Goal: Information Seeking & Learning: Learn about a topic

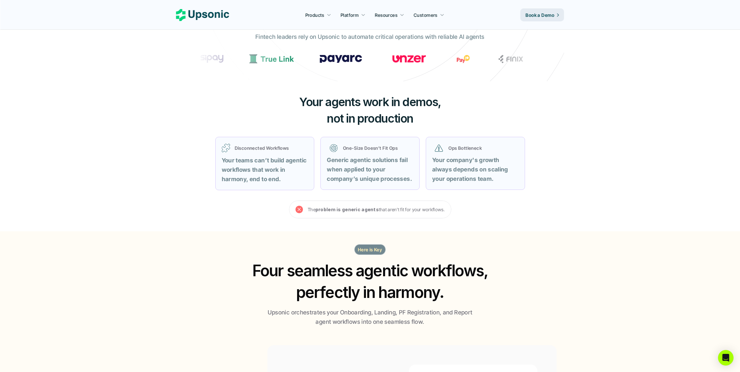
scroll to position [247, 0]
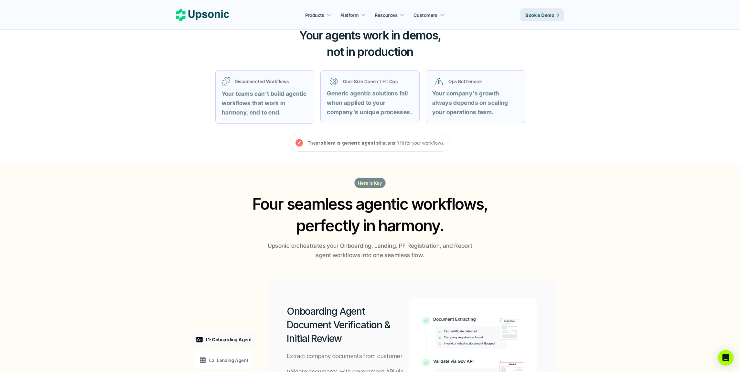
click at [101, 231] on section "Here is Key Four seamless agentic workflows, perfectly in harmony. Upsonic orch…" at bounding box center [370, 329] width 740 height 329
click at [102, 221] on section "Here is Key Four seamless agentic workflows, perfectly in harmony. Upsonic orch…" at bounding box center [370, 329] width 740 height 329
drag, startPoint x: 175, startPoint y: 188, endPoint x: 143, endPoint y: 227, distance: 50.6
click at [173, 193] on section "Here is Key Four seamless agentic workflows, perfectly in harmony. Upsonic orch…" at bounding box center [370, 329] width 740 height 329
click at [113, 239] on section "Here is Key Four seamless agentic workflows, perfectly in harmony. Upsonic orch…" at bounding box center [370, 329] width 740 height 329
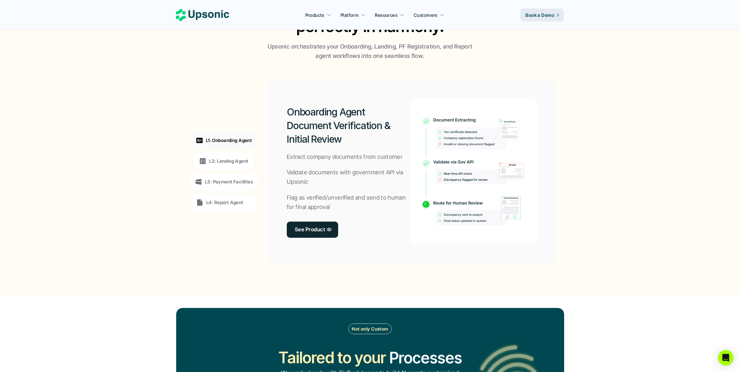
click at [118, 239] on section "L1: Onboarding Agent L2: Landing Agent L3: Payment Facilities L4: Report Agent …" at bounding box center [370, 171] width 738 height 221
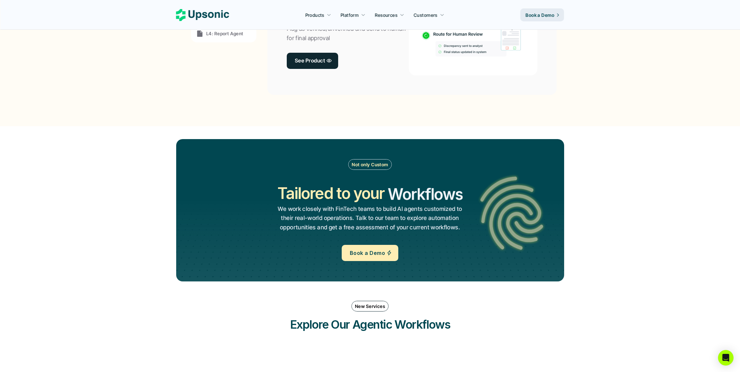
click at [118, 238] on section "Not only Custom Tailored to your Workflows Operations Processes Workflows We wo…" at bounding box center [370, 210] width 740 height 168
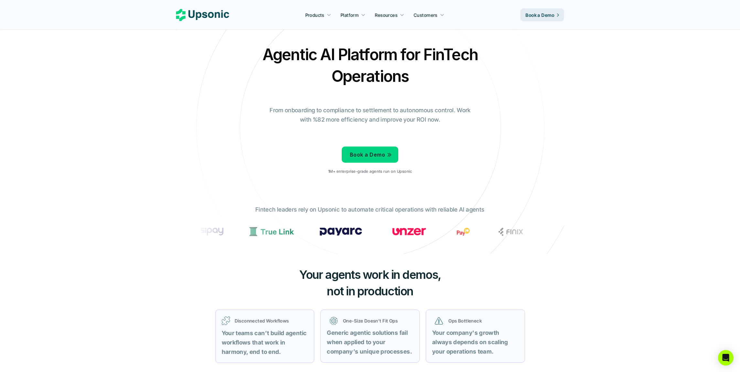
scroll to position [60, 0]
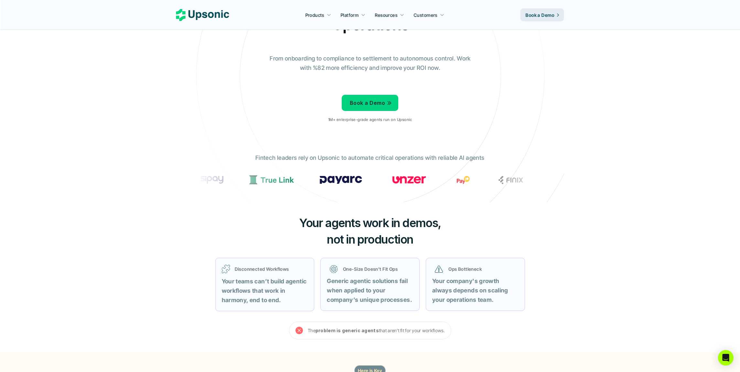
drag, startPoint x: 148, startPoint y: 165, endPoint x: 151, endPoint y: 167, distance: 4.2
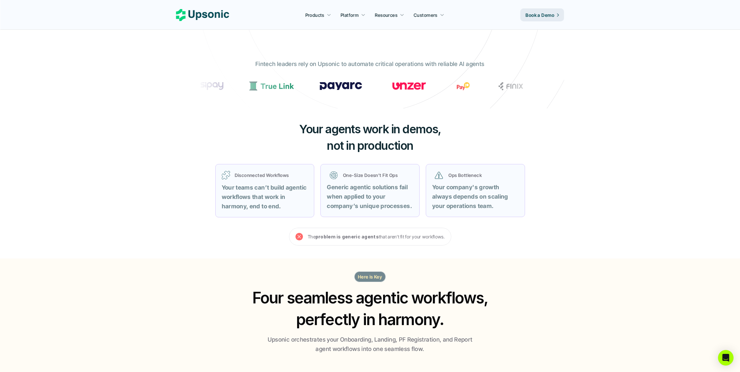
scroll to position [187, 0]
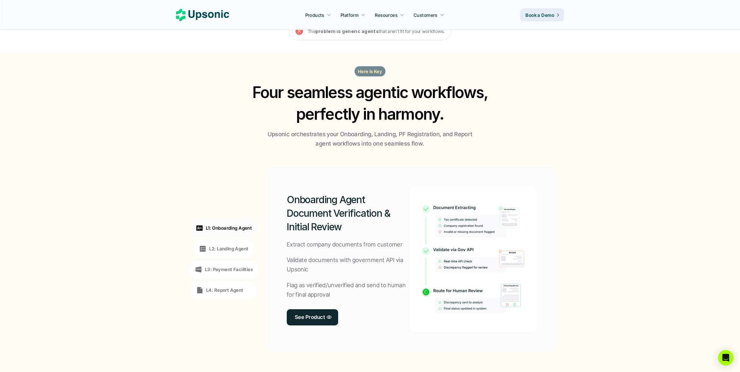
scroll to position [420, 0]
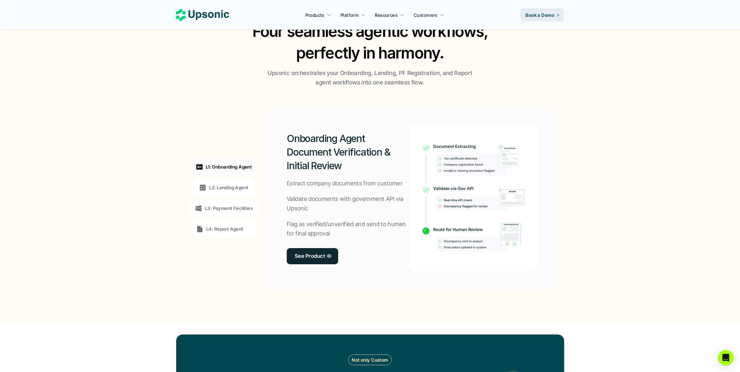
click at [141, 189] on section "L1: Onboarding Agent L2: Landing Agent L3: Payment Facilities L4: Report Agent …" at bounding box center [370, 197] width 738 height 221
click at [235, 186] on p "L2: Landing Agent" at bounding box center [228, 187] width 39 height 7
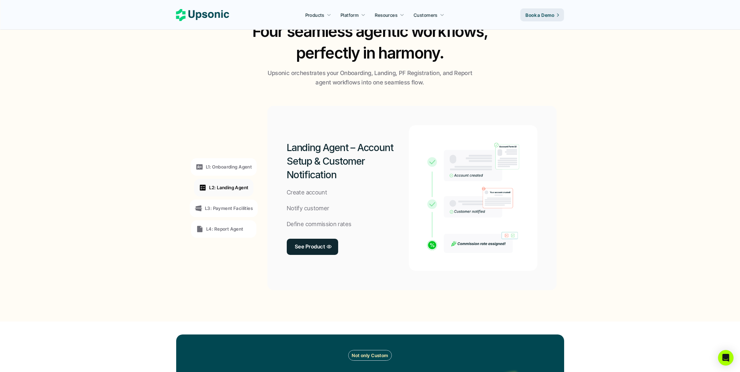
click at [246, 208] on p "L3: Payment Facilities" at bounding box center [229, 208] width 48 height 7
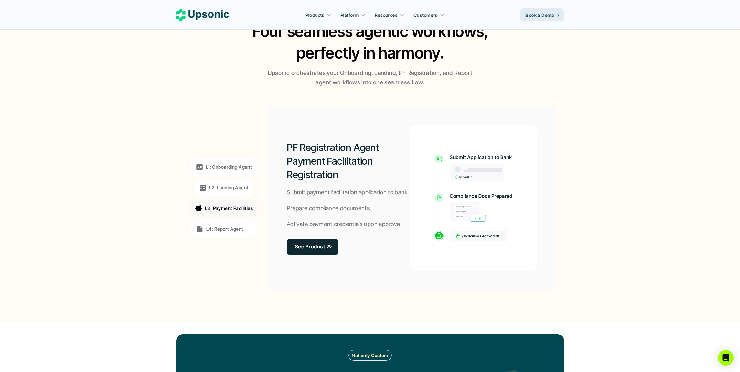
click at [226, 224] on div "L4: Report Agent" at bounding box center [223, 228] width 65 height 17
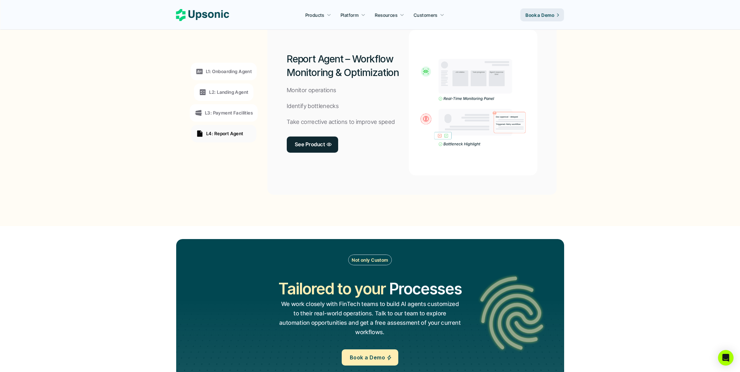
scroll to position [582, 0]
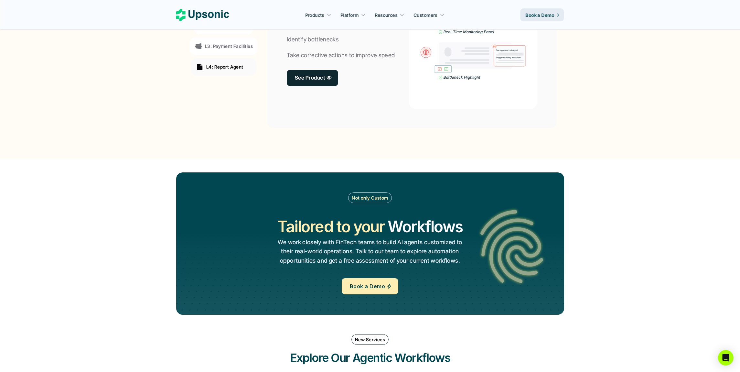
click at [118, 215] on section "Not only Custom Tailored to your Workflows Operations Processes Workflows We wo…" at bounding box center [370, 243] width 740 height 168
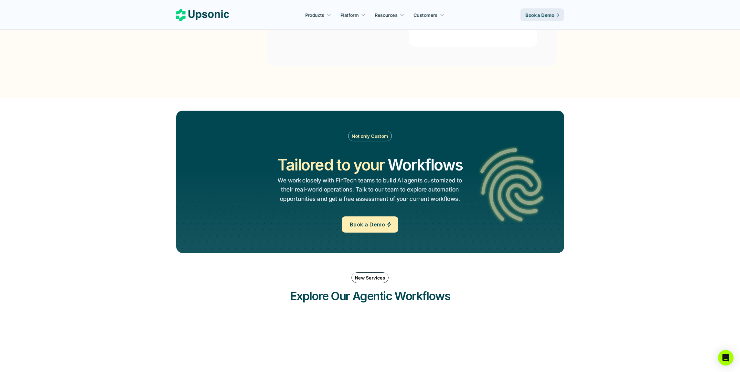
scroll to position [743, 0]
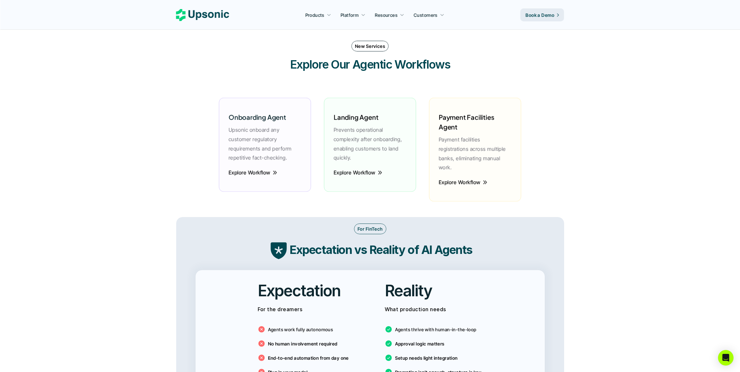
click at [118, 215] on main "Agentic AI Platform for FinTech Operations From onboarding to compliance to set…" at bounding box center [370, 372] width 740 height 2494
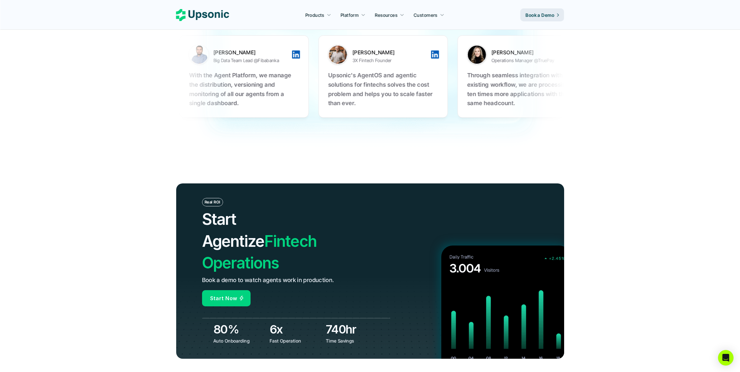
scroll to position [2145, 0]
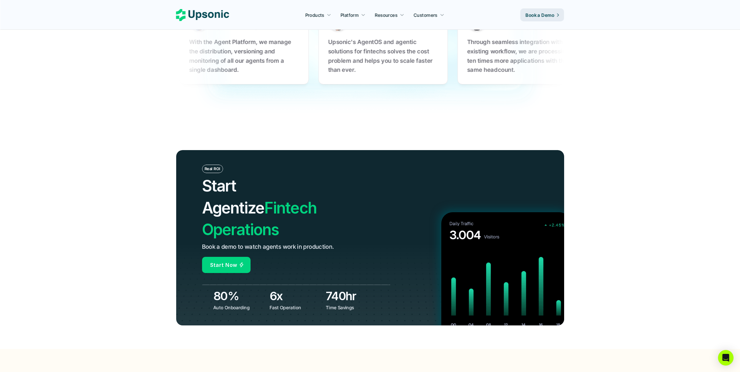
click at [97, 228] on header "Real ROI Start Agentize Fintech Operations Book a demo to watch agents work in …" at bounding box center [370, 237] width 740 height 222
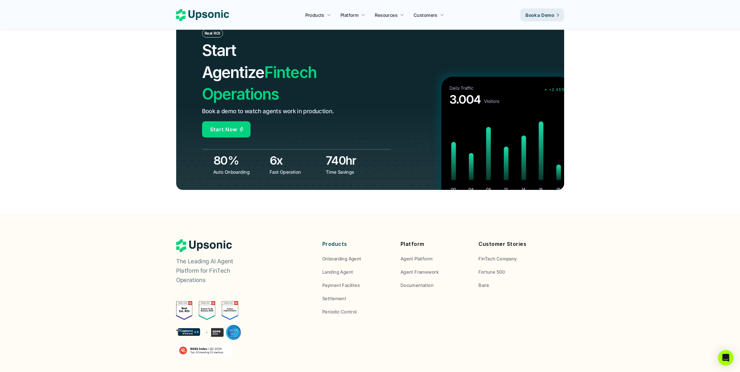
click at [103, 213] on footer "The Leading AI Agent Platform for FinTech Operations Reliable AI agents built f…" at bounding box center [370, 335] width 740 height 244
click at [111, 213] on footer "The Leading AI Agent Platform for FinTech Operations Reliable AI agents built f…" at bounding box center [370, 335] width 740 height 244
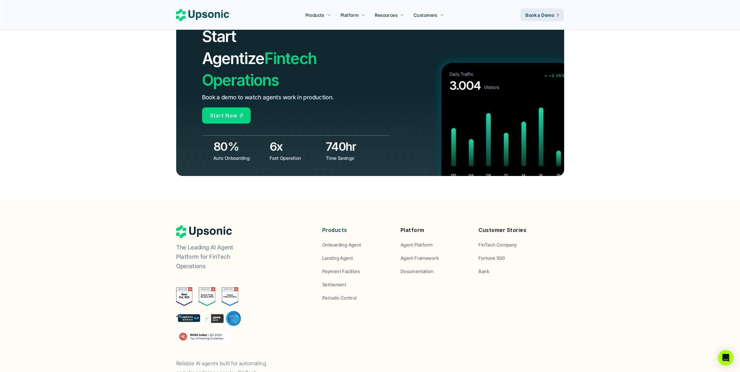
scroll to position [2329, 0]
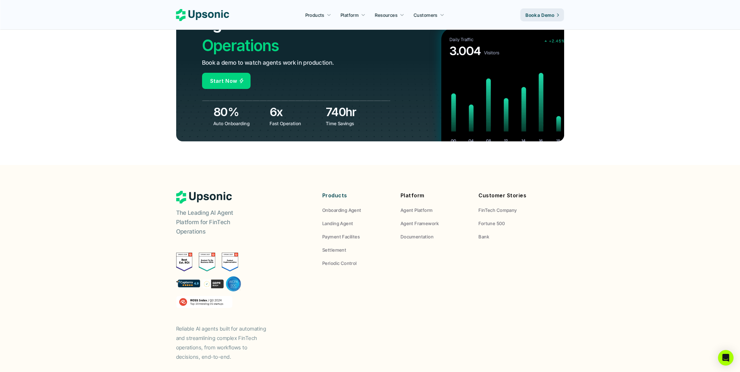
click at [111, 200] on footer "The Leading AI Agent Platform for FinTech Operations Reliable AI agents built f…" at bounding box center [370, 287] width 740 height 244
click at [111, 198] on footer "The Leading AI Agent Platform for FinTech Operations Reliable AI agents built f…" at bounding box center [370, 287] width 740 height 244
click at [494, 220] on p "Fortune 500" at bounding box center [491, 223] width 26 height 7
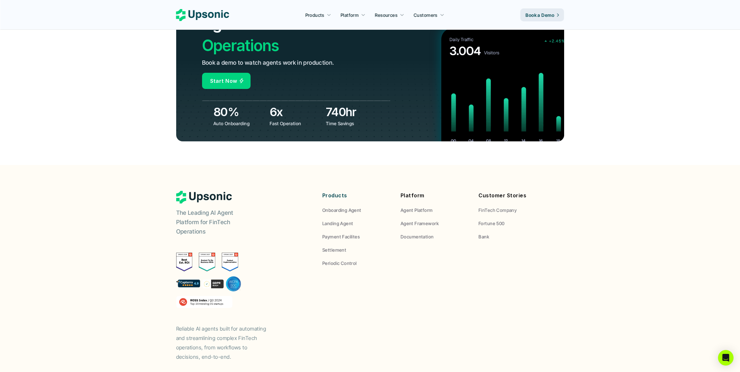
click at [498, 220] on p "Fortune 500" at bounding box center [491, 223] width 26 height 7
click at [507, 207] on p "FinTech Company" at bounding box center [497, 210] width 38 height 7
click at [485, 233] on p "Bank" at bounding box center [483, 236] width 11 height 7
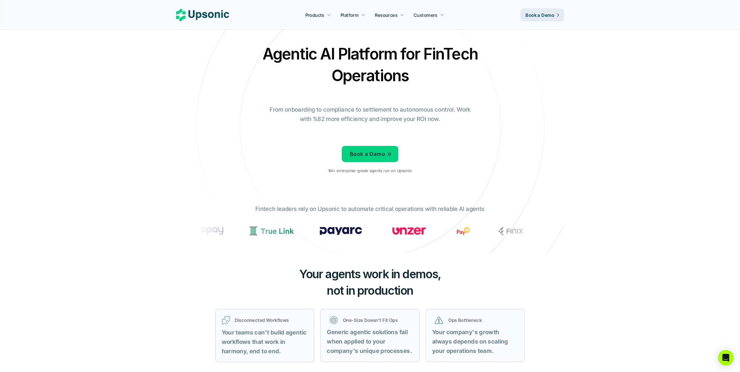
scroll to position [0, 0]
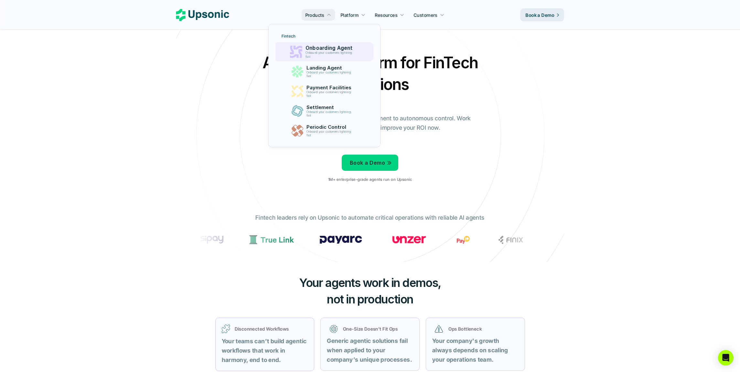
click at [339, 50] on p "Onboarding Agent" at bounding box center [330, 48] width 50 height 6
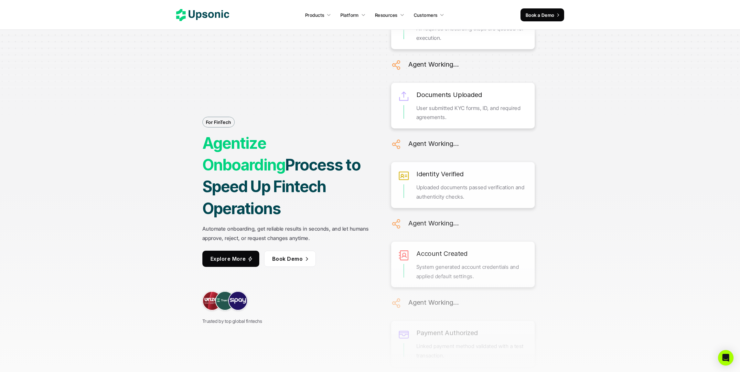
click at [157, 179] on div "For FinTech Agentize Onboarding Process to Speed Up Fintech Operations Automate…" at bounding box center [370, 186] width 485 height 372
click at [152, 200] on div "For FinTech Agentize Onboarding Process to Speed Up Fintech Operations Automate…" at bounding box center [370, 186] width 485 height 372
click at [150, 197] on div "For FinTech Agentize Onboarding Process to Speed Up Fintech Operations Automate…" at bounding box center [370, 186] width 485 height 372
click at [161, 267] on div "For FinTech Agentize Onboarding Process to Speed Up Fintech Operations Automate…" at bounding box center [370, 186] width 485 height 372
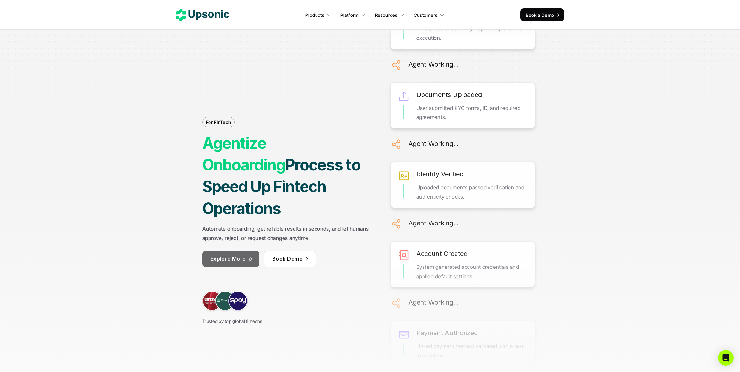
click at [154, 209] on div "For FinTech Agentize Onboarding Process to Speed Up Fintech Operations Automate…" at bounding box center [370, 186] width 485 height 372
click at [144, 147] on div "For FinTech Agentize Onboarding Process to Speed Up Fintech Operations Automate…" at bounding box center [370, 186] width 485 height 372
click at [133, 139] on div "For FinTech Agentize Onboarding Process to Speed Up Fintech Operations Automate…" at bounding box center [370, 186] width 485 height 372
click at [165, 189] on div "For FinTech Agentize Onboarding Process to Speed Up Fintech Operations Automate…" at bounding box center [370, 186] width 485 height 372
click at [139, 172] on div "For FinTech Agentize Onboarding Process to Speed Up Fintech Operations Automate…" at bounding box center [370, 186] width 485 height 372
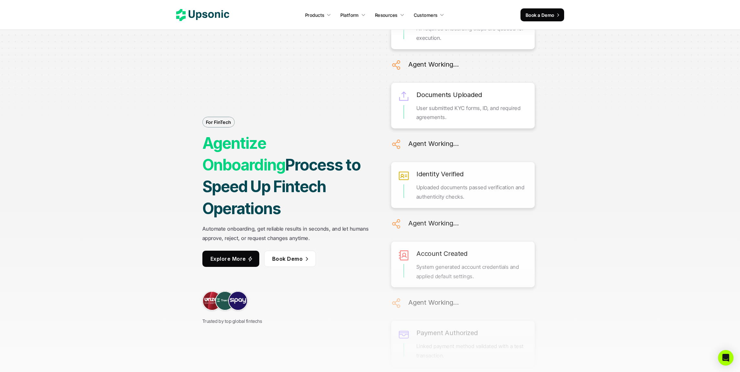
click at [167, 193] on div "For FinTech Agentize Onboarding Process to Speed Up Fintech Operations Automate…" at bounding box center [370, 186] width 485 height 372
click at [587, 189] on div "For FinTech Agentize Onboarding Process to Speed Up Fintech Operations Automate…" at bounding box center [370, 186] width 485 height 372
click at [159, 211] on div "For FinTech Agentize Onboarding Process to Speed Up Fintech Operations Automate…" at bounding box center [370, 186] width 485 height 372
click at [228, 254] on p "Explore More" at bounding box center [228, 258] width 36 height 9
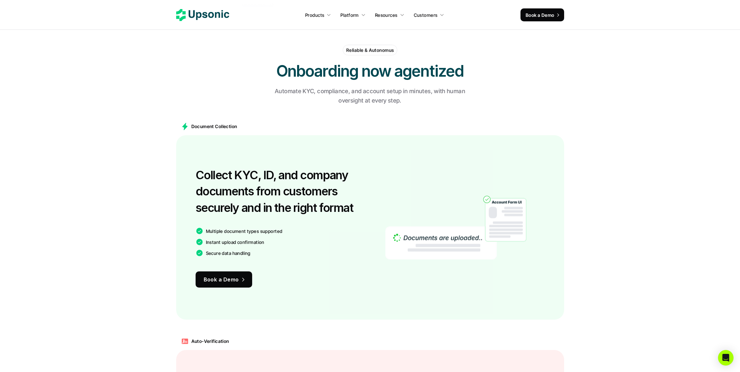
scroll to position [451, 0]
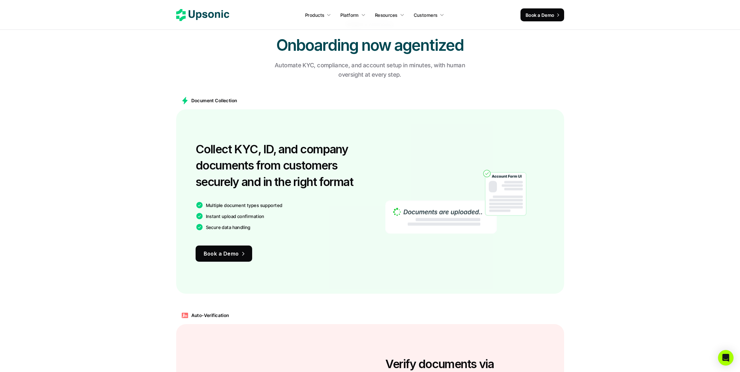
click at [153, 244] on main "Document Collection Collect KYC, ID, and company documents from customers secur…" at bounding box center [370, 192] width 740 height 215
drag, startPoint x: 156, startPoint y: 236, endPoint x: 151, endPoint y: 240, distance: 6.8
click at [156, 237] on main "Document Collection Collect KYC, ID, and company documents from customers secur…" at bounding box center [370, 192] width 740 height 215
click at [149, 232] on main "Document Collection Collect KYC, ID, and company documents from customers secur…" at bounding box center [370, 192] width 740 height 215
click at [135, 227] on main "Document Collection Collect KYC, ID, and company documents from customers secur…" at bounding box center [370, 192] width 740 height 215
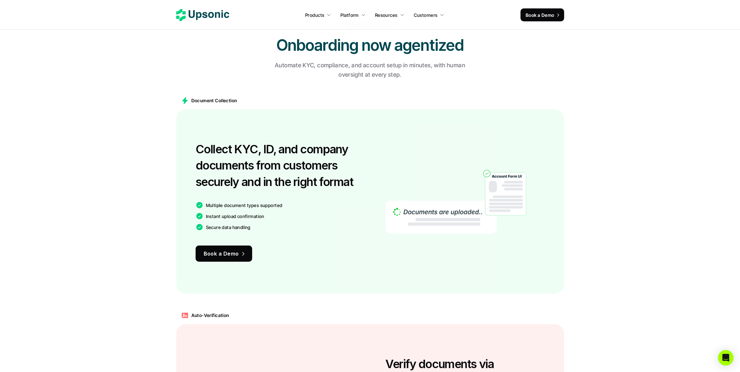
click at [134, 225] on main "Document Collection Collect KYC, ID, and company documents from customers secur…" at bounding box center [370, 192] width 740 height 215
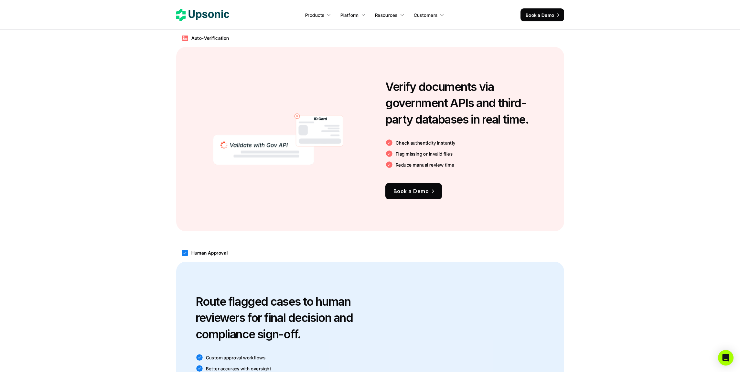
scroll to position [0, 0]
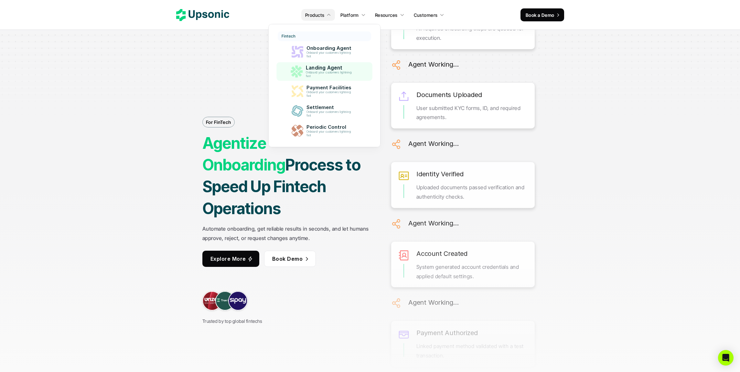
click at [330, 74] on p "Onboard your customers lightning fast" at bounding box center [330, 74] width 48 height 7
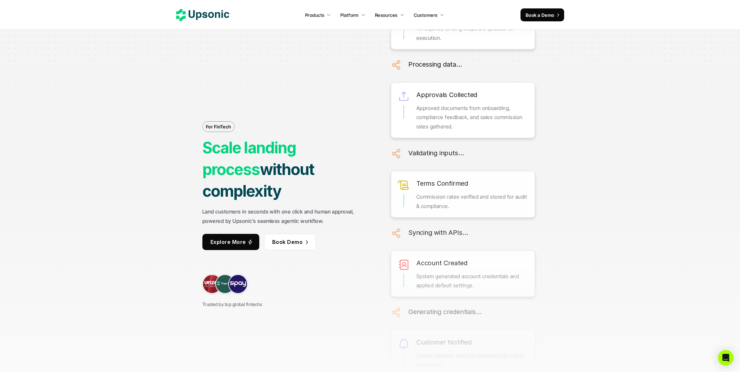
click at [155, 202] on div "For FinTech Scale landing process without complexity Land customers in seconds …" at bounding box center [370, 186] width 485 height 372
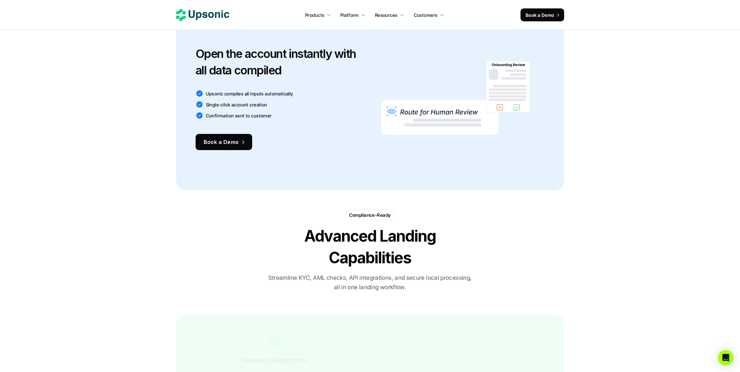
scroll to position [1017, 0]
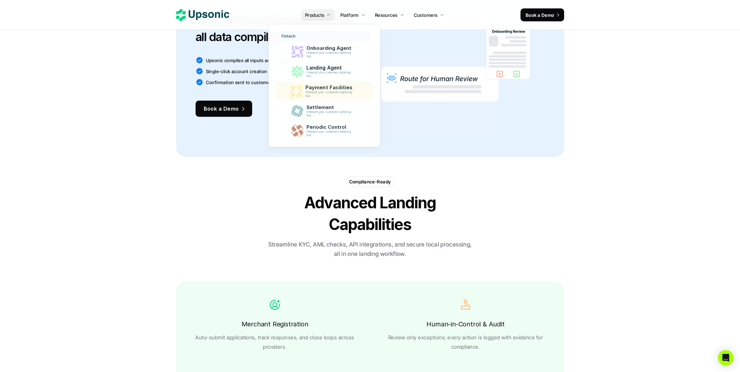
click at [321, 90] on p "Payment Facilities" at bounding box center [330, 88] width 50 height 6
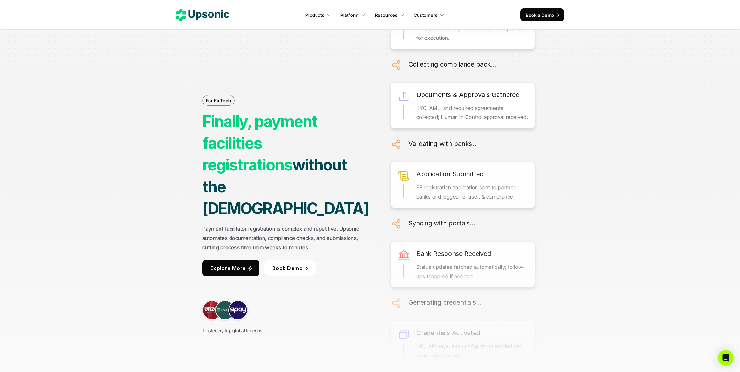
click at [165, 195] on div "For FinTech Finally, payment facilities registrations without the hassle Paymen…" at bounding box center [370, 186] width 485 height 372
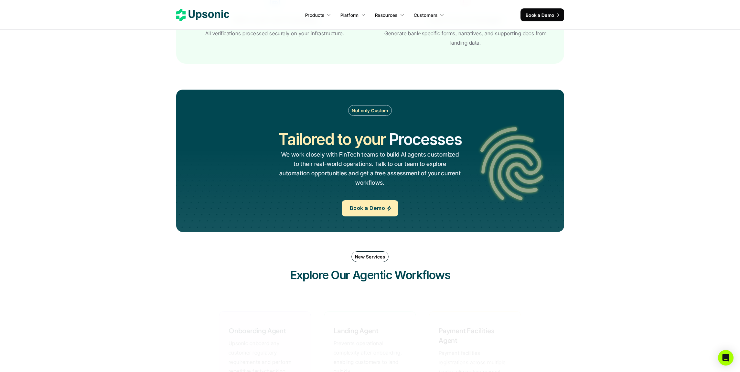
scroll to position [1488, 0]
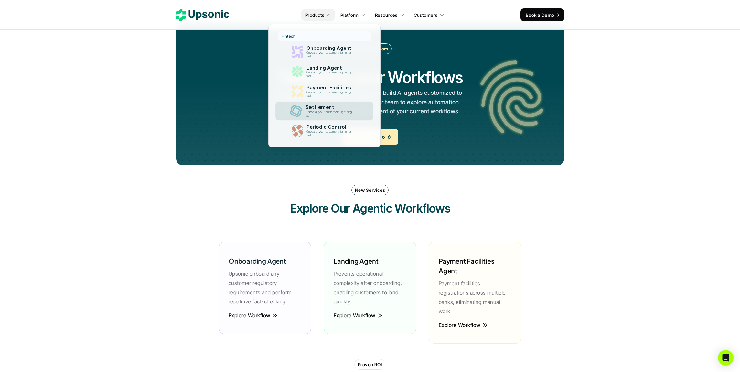
click at [326, 112] on p "Onboard your customers lightning fast" at bounding box center [329, 113] width 49 height 7
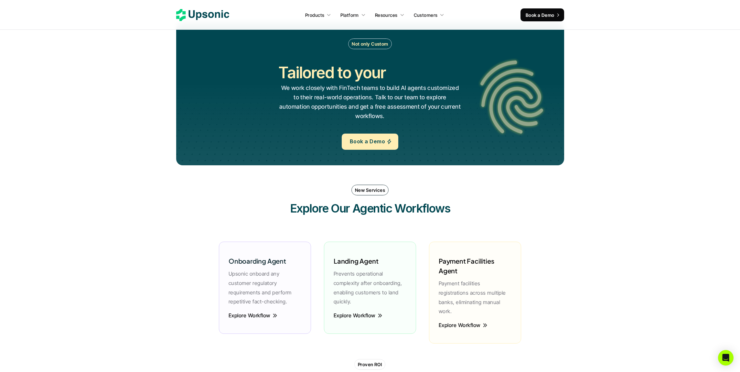
click at [105, 205] on section "Not only Custom Tailored to your Workflows Operations Processes Workflows We wo…" at bounding box center [370, 184] width 740 height 349
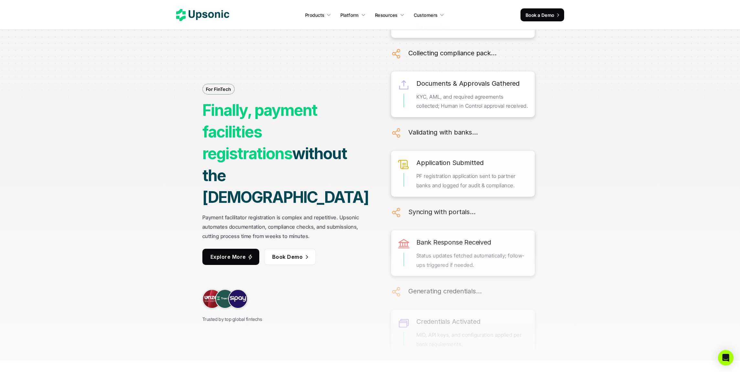
scroll to position [0, 0]
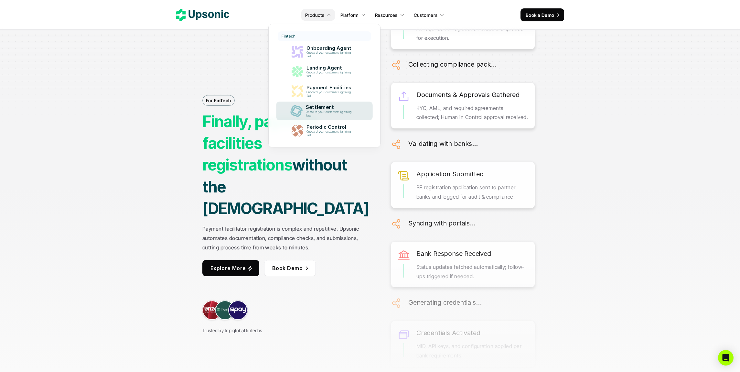
click at [321, 112] on p "Onboard your customers lightning fast" at bounding box center [330, 113] width 49 height 7
click at [325, 125] on p "Periodic Control" at bounding box center [330, 127] width 50 height 6
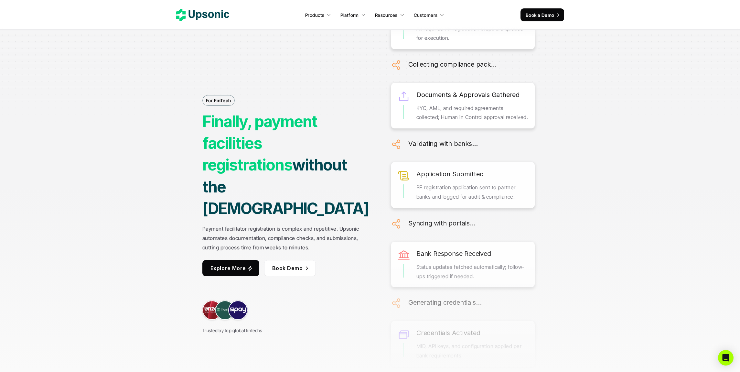
click at [147, 202] on div "For FinTech Finally, payment facilities registrations without the hassle Paymen…" at bounding box center [370, 186] width 485 height 372
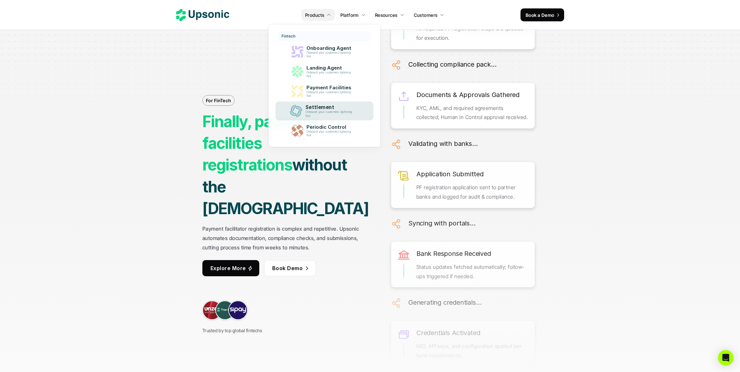
drag, startPoint x: 333, startPoint y: 106, endPoint x: 337, endPoint y: 106, distance: 4.3
click at [333, 106] on p "Settlement" at bounding box center [330, 107] width 50 height 6
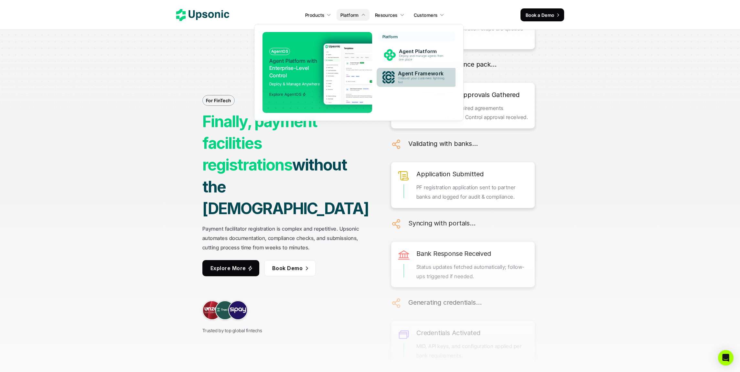
click at [432, 80] on p "Onboard your customers lightning fast" at bounding box center [422, 80] width 49 height 7
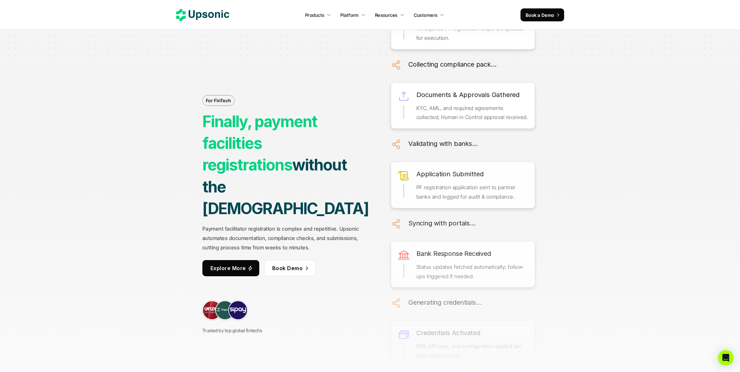
click at [105, 197] on section "For FinTech Finally, payment facilities registrations without the hassle Paymen…" at bounding box center [370, 186] width 740 height 372
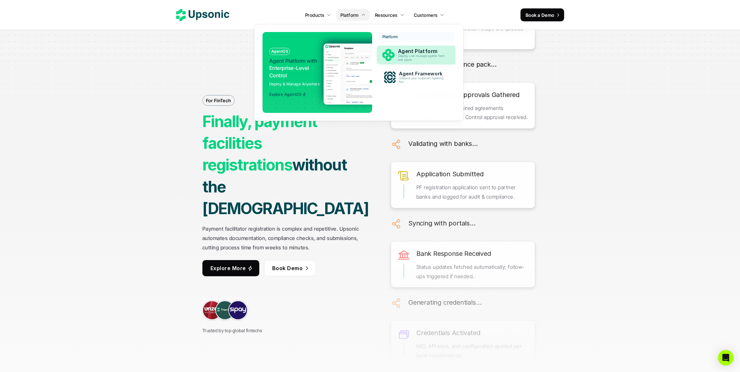
click at [429, 52] on p "Agent Platform" at bounding box center [423, 51] width 50 height 6
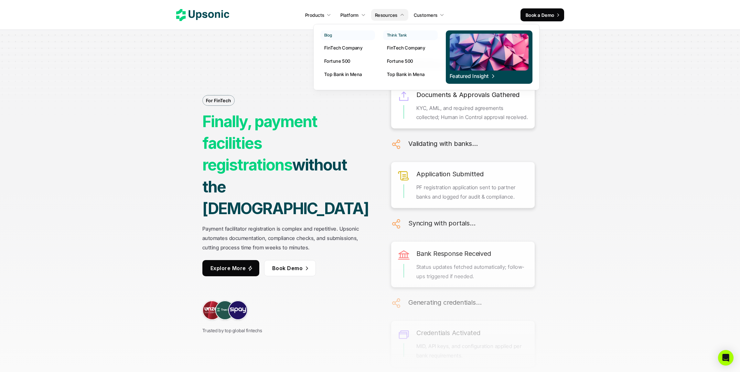
click at [400, 48] on p "FinTech Company" at bounding box center [406, 47] width 38 height 7
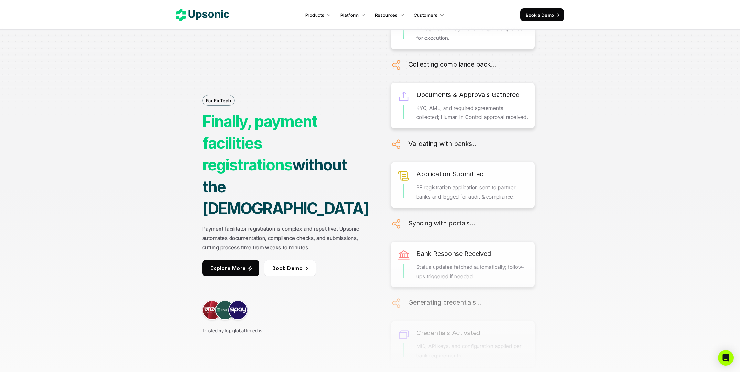
click at [140, 137] on div "For FinTech Finally, payment facilities registrations without the hassle Paymen…" at bounding box center [370, 186] width 485 height 372
click at [638, 108] on div at bounding box center [370, 64] width 740 height 129
